Goal: Use online tool/utility: Utilize a website feature to perform a specific function

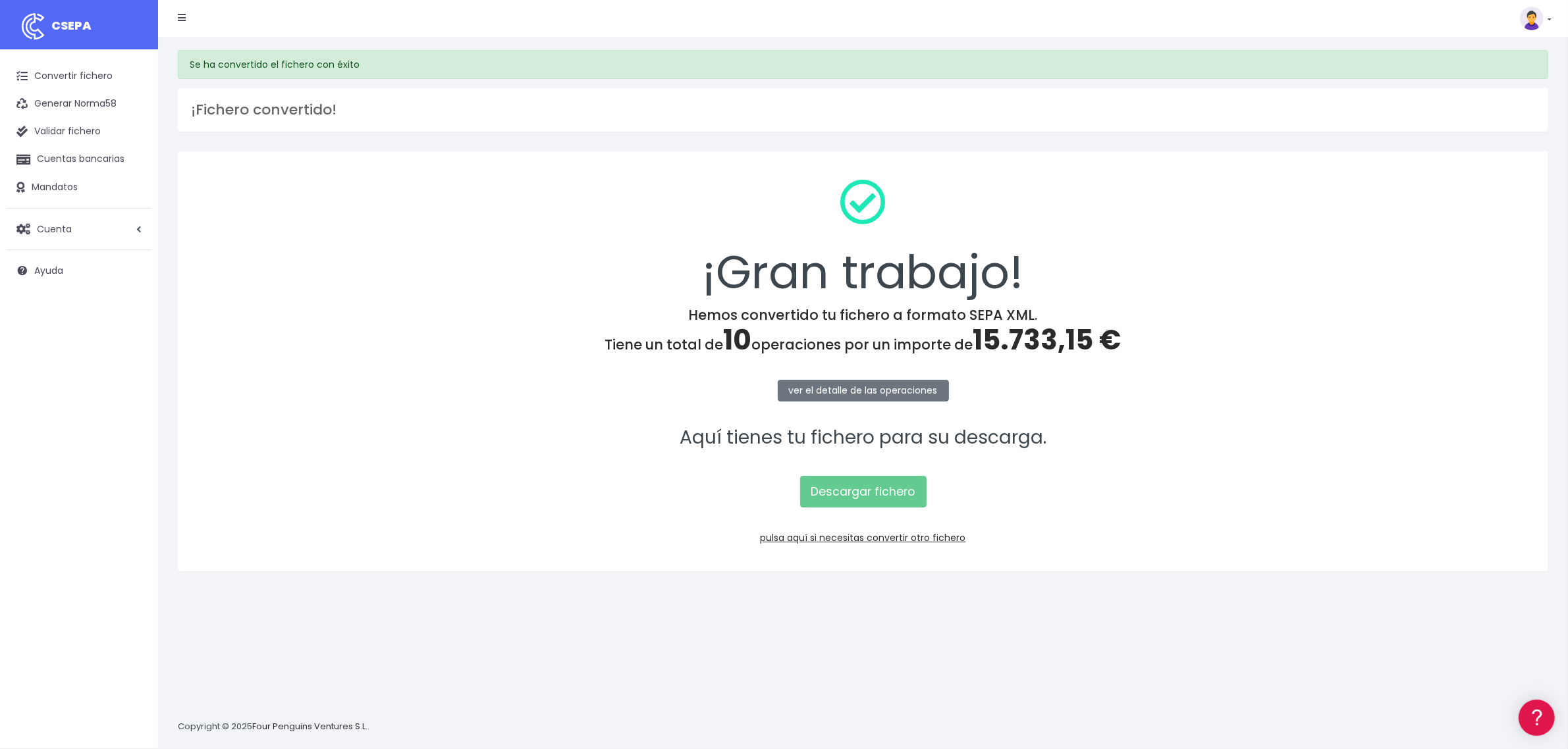
click at [97, 84] on link "Convertir fichero" at bounding box center [79, 76] width 145 height 27
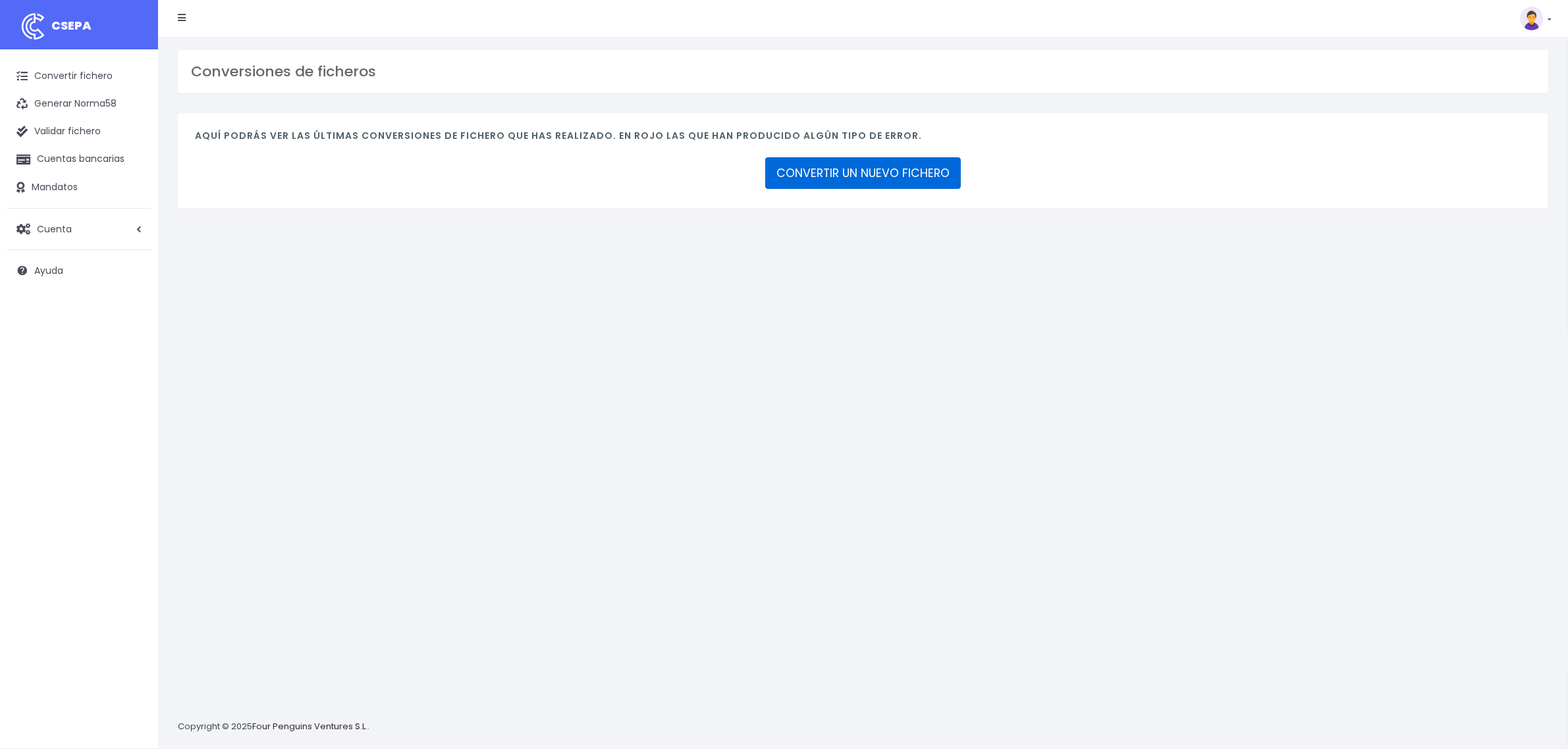
click at [820, 172] on link "CONVERTIR UN NUEVO FICHERO" at bounding box center [863, 172] width 196 height 31
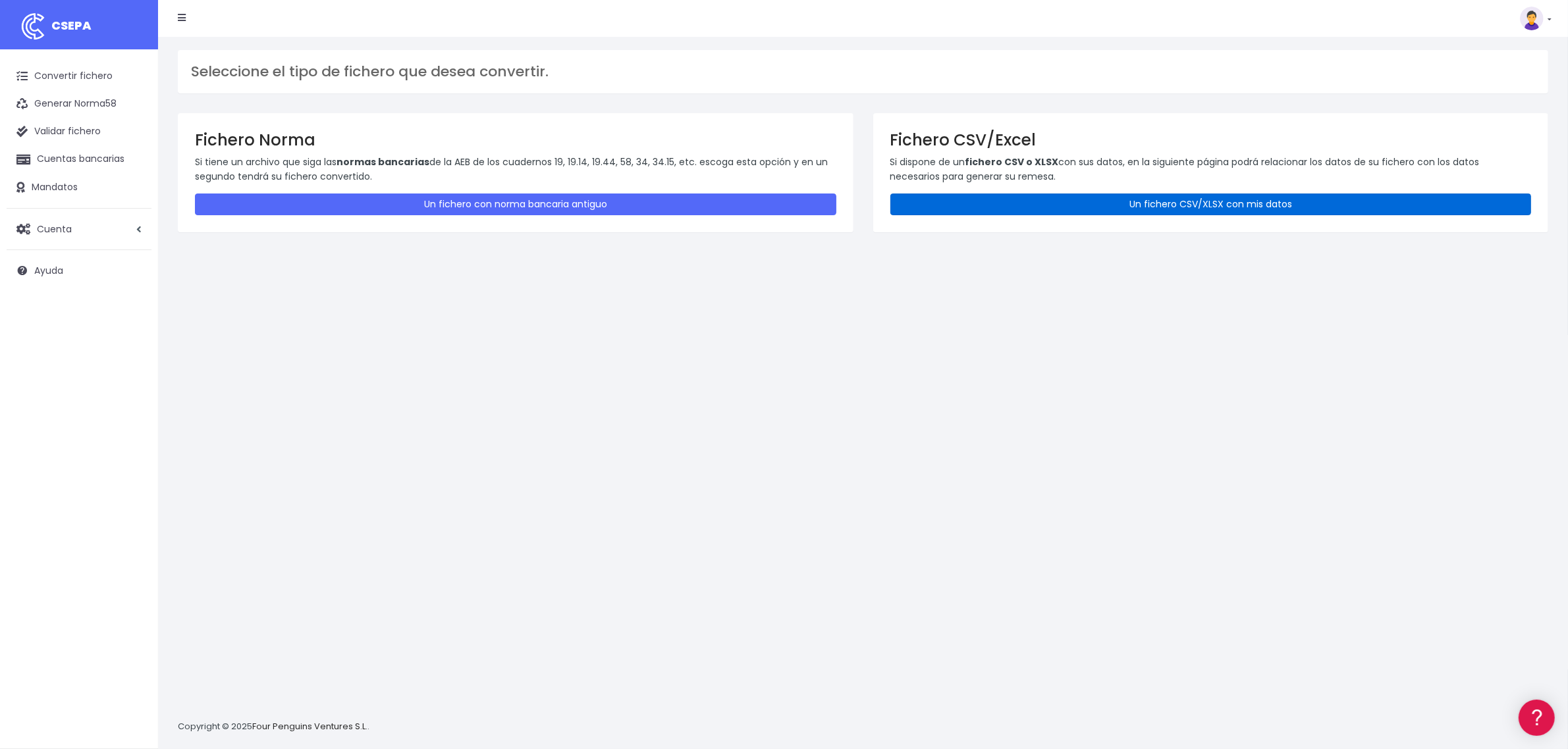
click at [1240, 204] on link "Un fichero CSV/XLSX con mis datos" at bounding box center [1211, 204] width 642 height 22
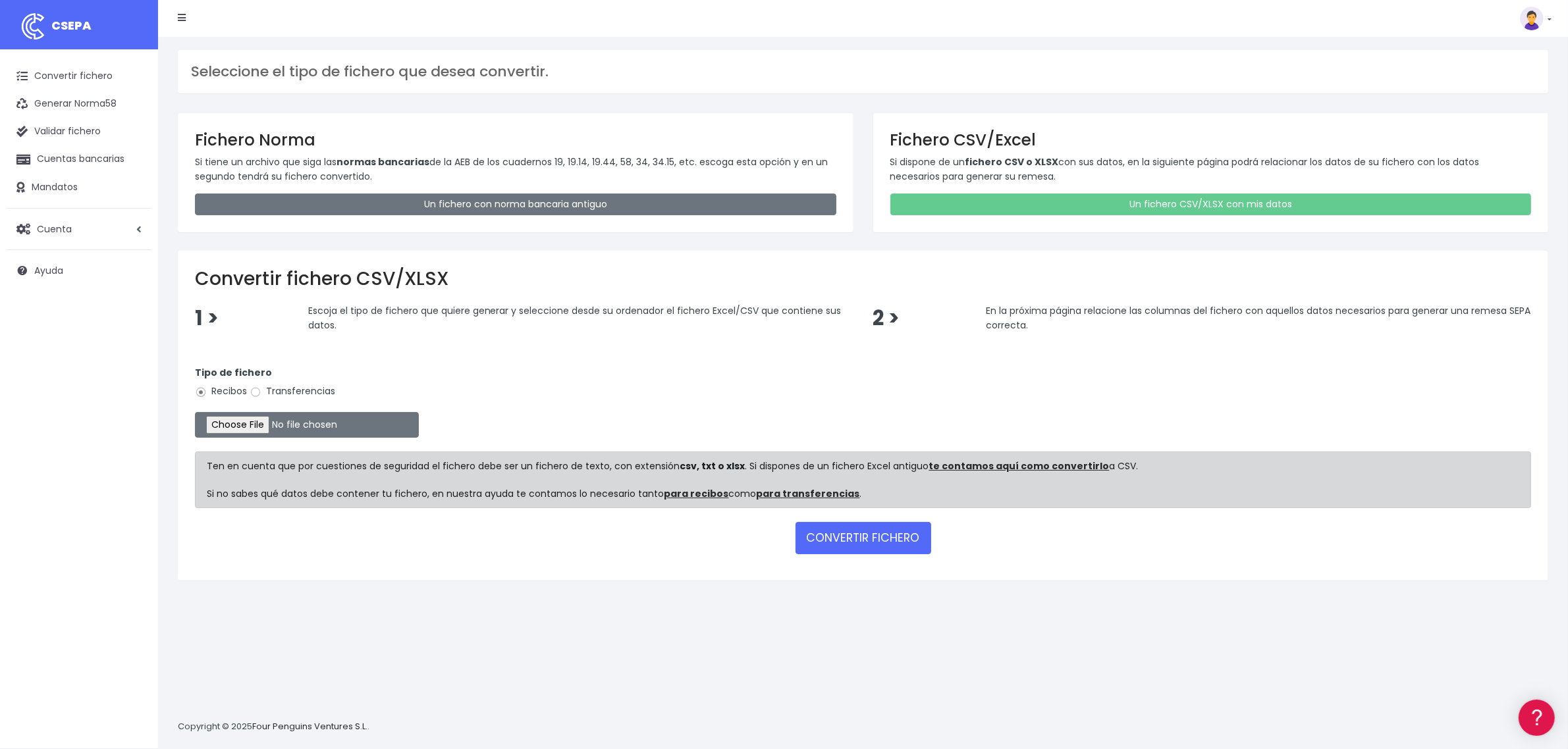
click at [303, 392] on label "Transferencias" at bounding box center [292, 392] width 85 height 14
click at [261, 392] on input "Transferencias" at bounding box center [255, 392] width 12 height 12
radio input "true"
click at [280, 423] on input "file" at bounding box center [307, 425] width 224 height 26
type input "C:\fakepath\2509058 SESS BBVA FICHERO .xlsx"
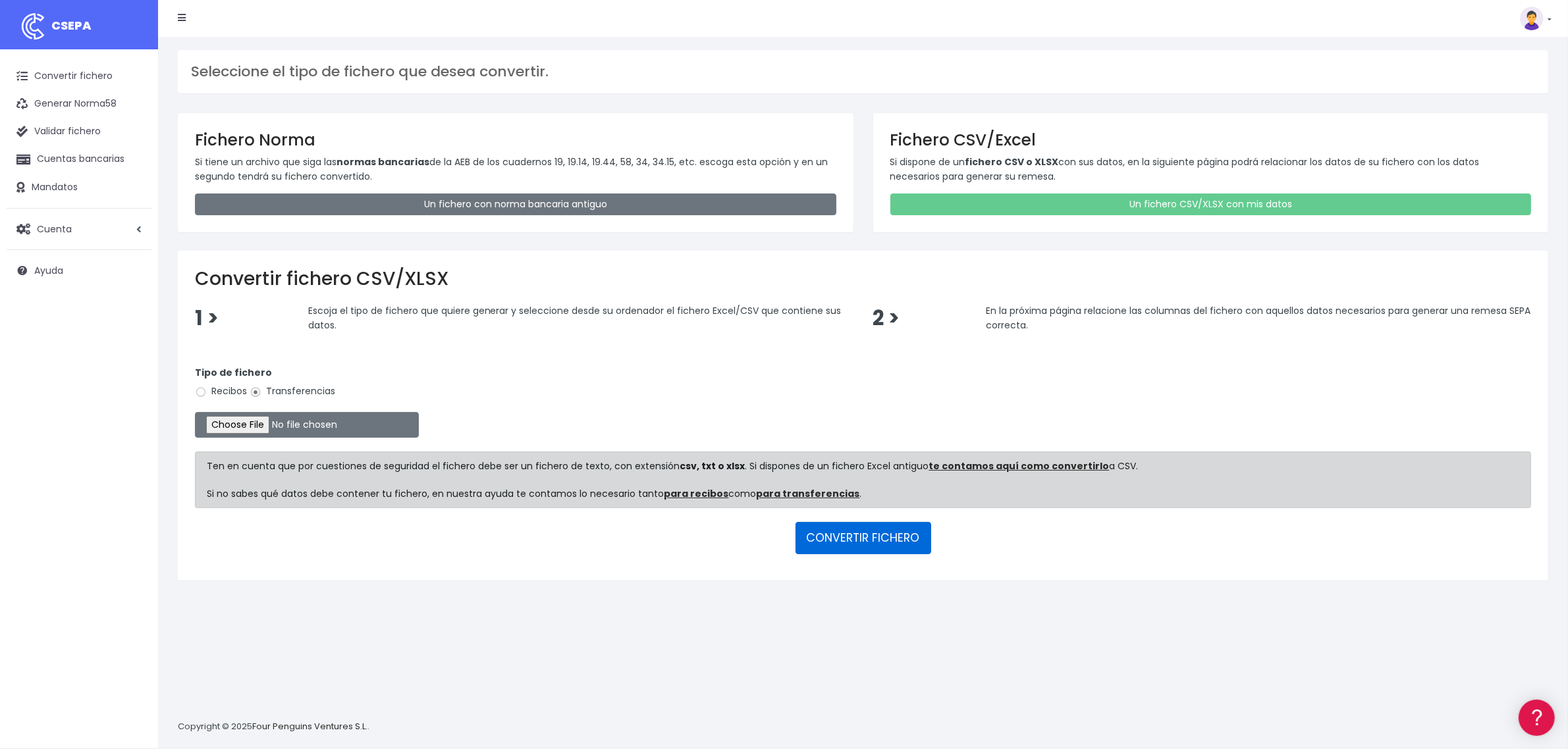
click at [896, 545] on button "CONVERTIR FICHERO" at bounding box center [863, 537] width 135 height 31
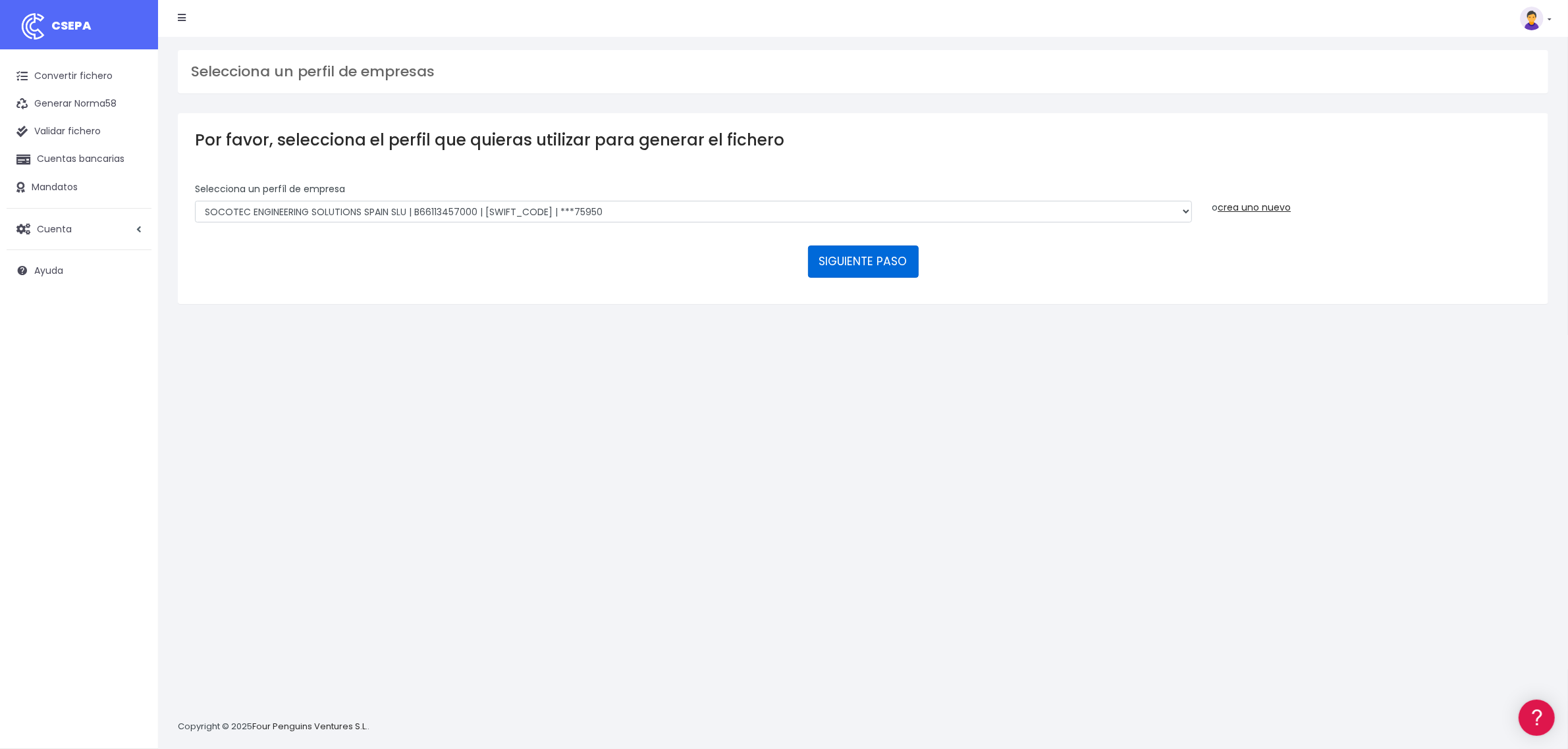
click at [877, 266] on button "SIGUIENTE PASO" at bounding box center [863, 261] width 111 height 31
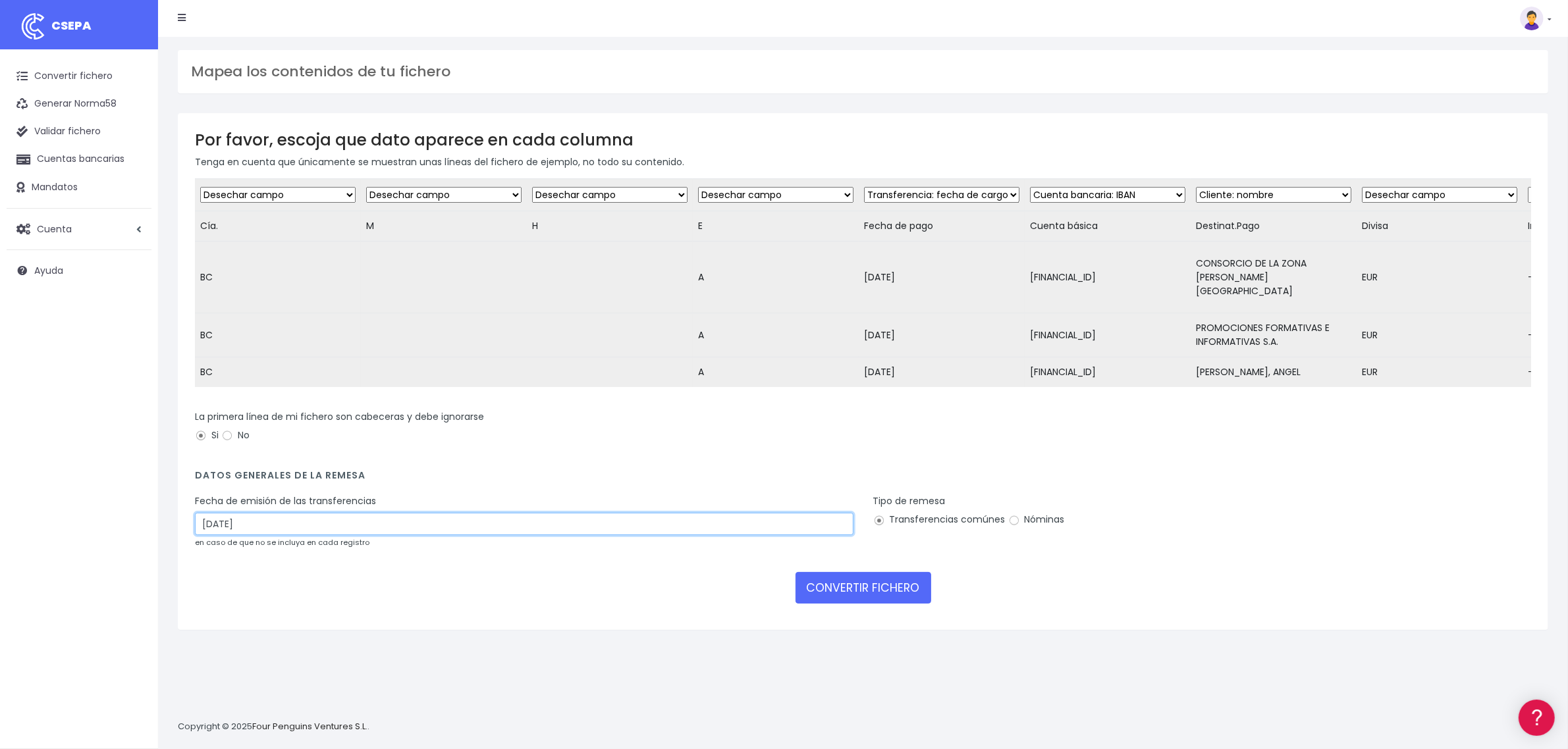
click at [304, 524] on input "[DATE]" at bounding box center [524, 524] width 659 height 23
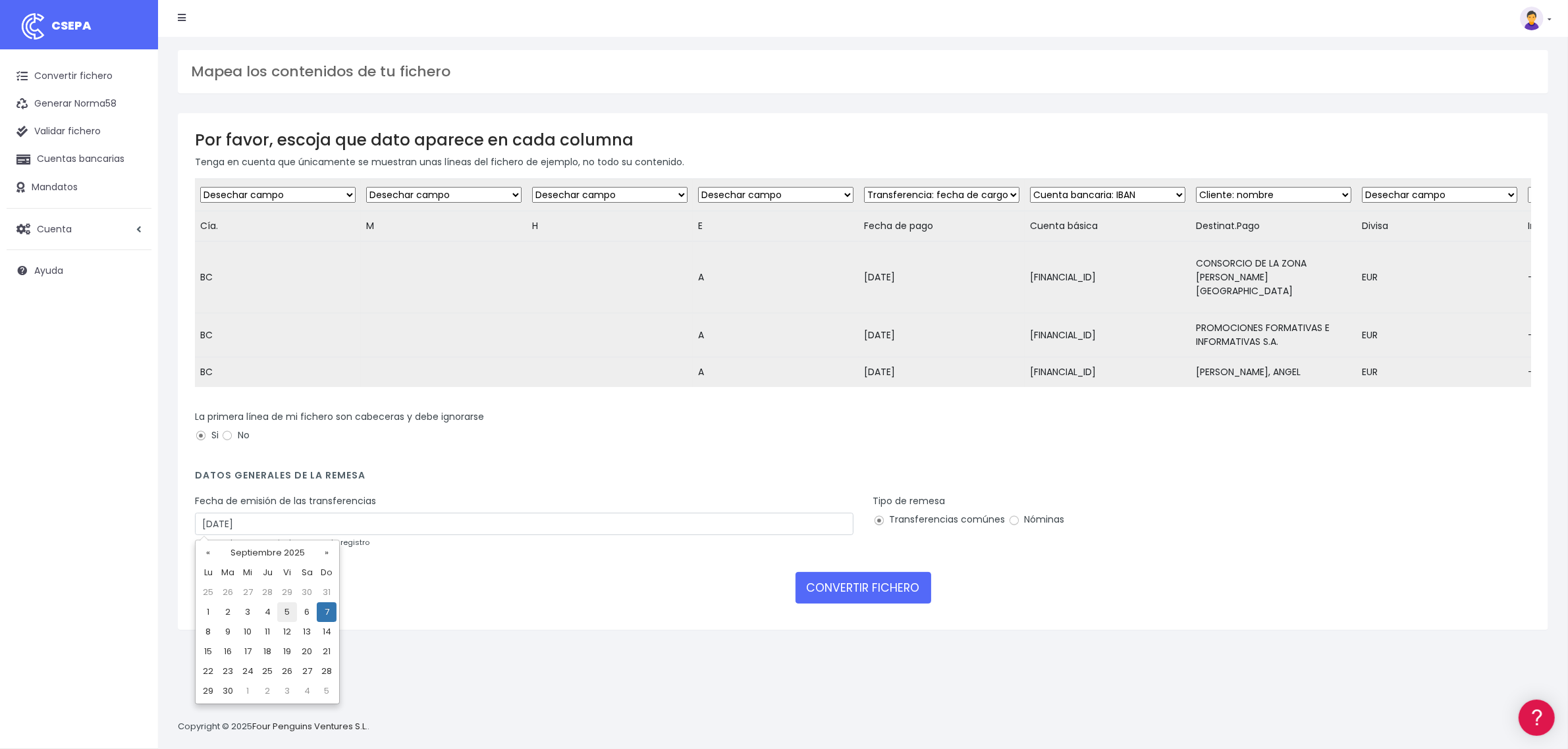
click at [281, 616] on td "5" at bounding box center [287, 612] width 20 height 20
type input "[DATE]"
click at [857, 580] on button "CONVERTIR FICHERO" at bounding box center [863, 587] width 135 height 31
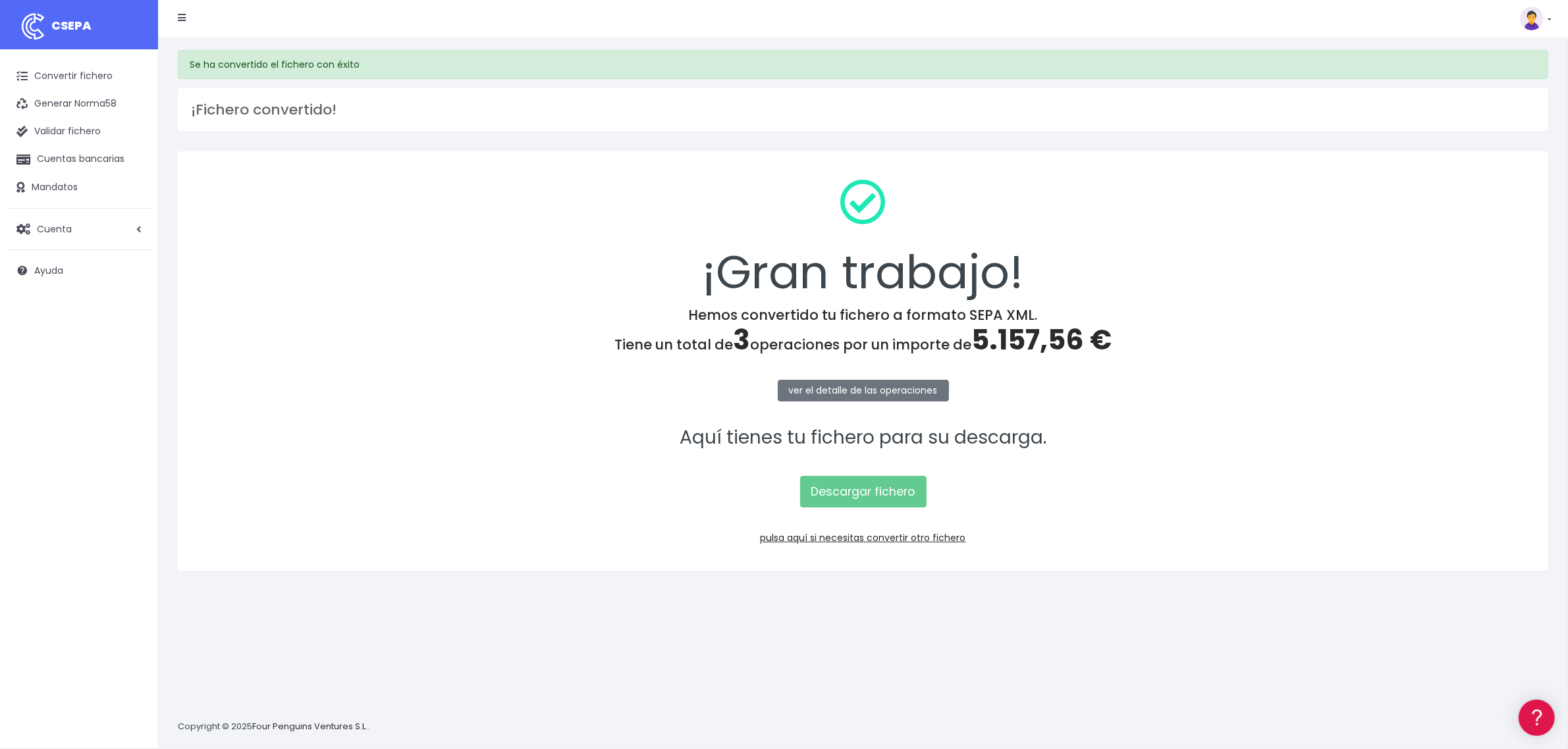
click at [860, 474] on p "Descargar fichero" at bounding box center [863, 485] width 1336 height 45
click at [858, 480] on link "Descargar fichero" at bounding box center [864, 491] width 127 height 31
